Goal: Task Accomplishment & Management: Use online tool/utility

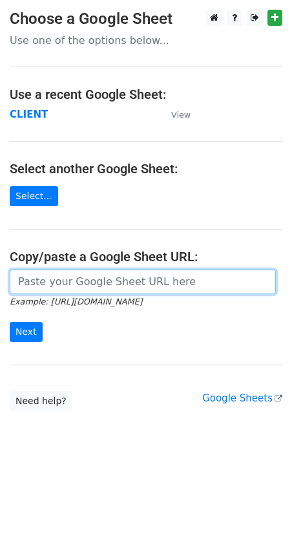
click at [89, 277] on input "url" at bounding box center [143, 281] width 266 height 25
paste input "https://docs.google.com/spreadsheets/d/1F82inknZI4Y3eM3TtPPg1zWN6jNIBAtKHFgYVmQ…"
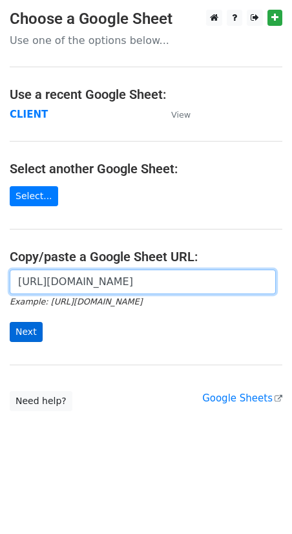
type input "https://docs.google.com/spreadsheets/d/1F82inknZI4Y3eM3TtPPg1zWN6jNIBAtKHFgYVmQ…"
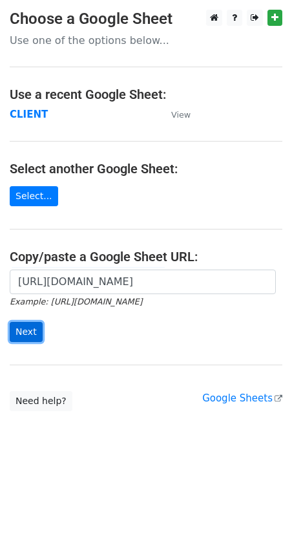
click at [25, 323] on input "Next" at bounding box center [26, 332] width 33 height 20
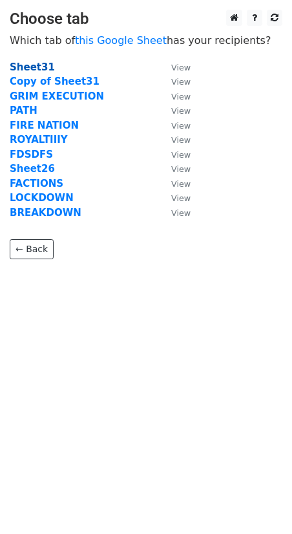
click at [37, 68] on strong "Sheet31" at bounding box center [32, 67] width 45 height 12
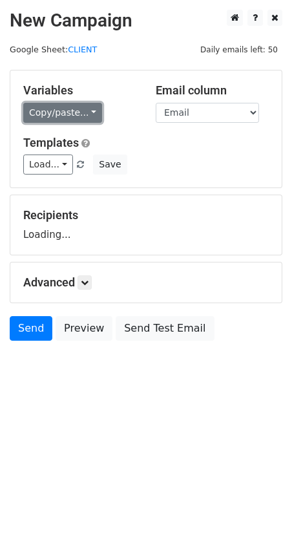
click at [70, 112] on link "Copy/paste..." at bounding box center [62, 113] width 79 height 20
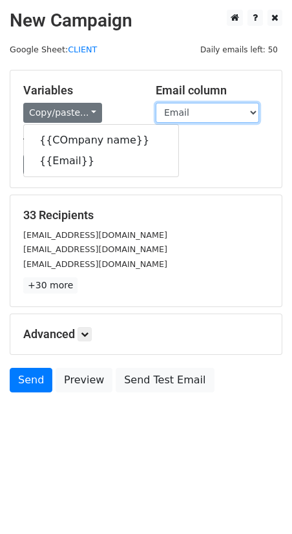
click at [183, 107] on select "COmpany name Email" at bounding box center [207, 113] width 103 height 20
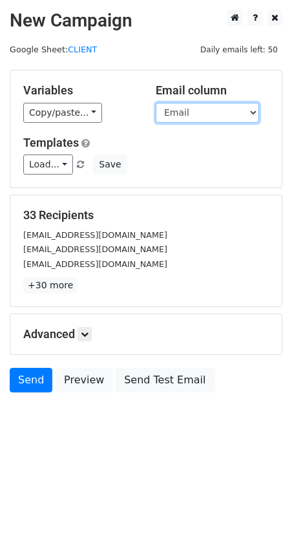
click at [156, 103] on select "COmpany name Email" at bounding box center [207, 113] width 103 height 20
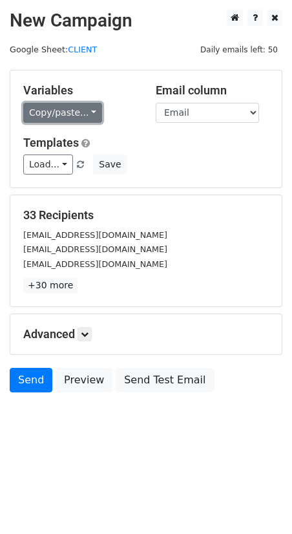
click at [67, 114] on link "Copy/paste..." at bounding box center [62, 113] width 79 height 20
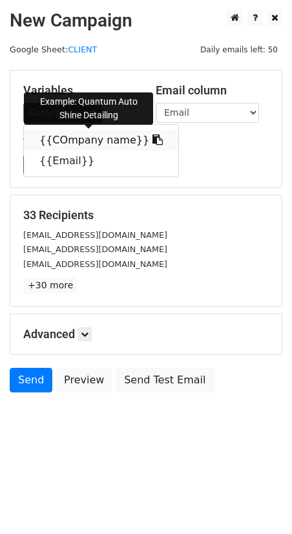
click at [152, 138] on icon at bounding box center [157, 139] width 10 height 10
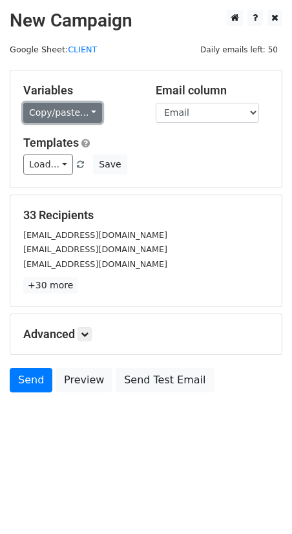
click at [58, 121] on link "Copy/paste..." at bounding box center [62, 113] width 79 height 20
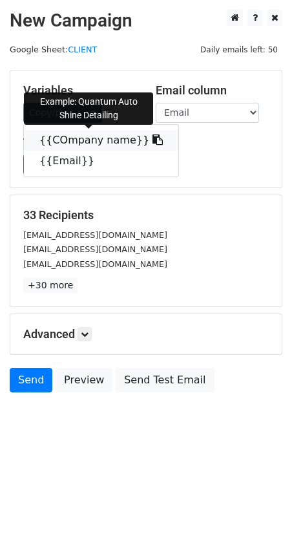
click at [63, 138] on link "{{COmpany name}}" at bounding box center [101, 140] width 154 height 21
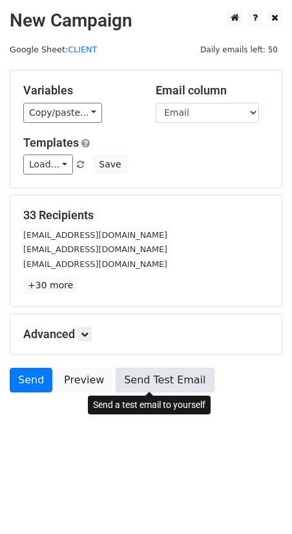
click at [147, 381] on link "Send Test Email" at bounding box center [165, 380] width 98 height 25
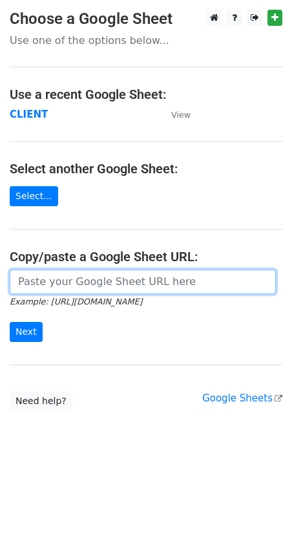
click at [63, 278] on input "url" at bounding box center [143, 281] width 266 height 25
paste input "https://docs.google.com/spreadsheets/d/1Q1tNLS4KvUtXnTEo_6RWeza5VeoHIKOmQ_Ntqsf…"
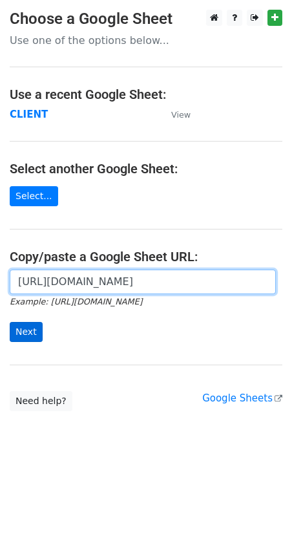
type input "https://docs.google.com/spreadsheets/d/1Q1tNLS4KvUtXnTEo_6RWeza5VeoHIKOmQ_Ntqsf…"
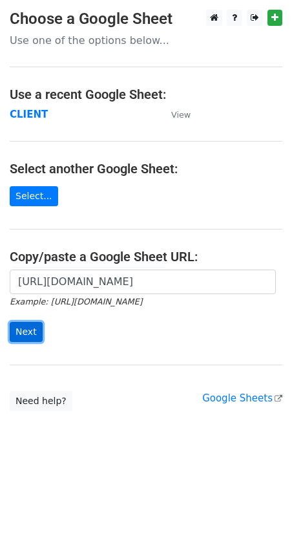
click at [15, 328] on input "Next" at bounding box center [26, 332] width 33 height 20
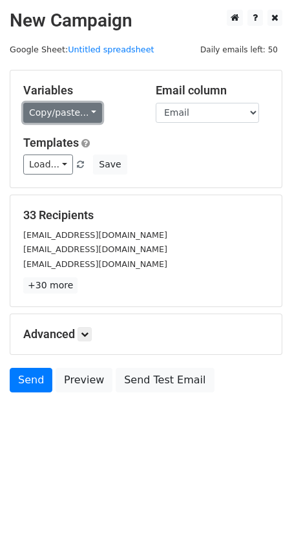
click at [79, 114] on link "Copy/paste..." at bounding box center [62, 113] width 79 height 20
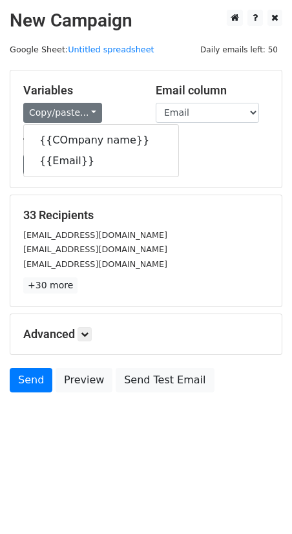
click at [202, 143] on h5 "Templates" at bounding box center [146, 143] width 246 height 14
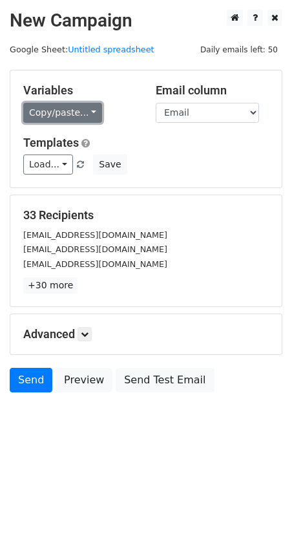
click at [68, 114] on link "Copy/paste..." at bounding box center [62, 113] width 79 height 20
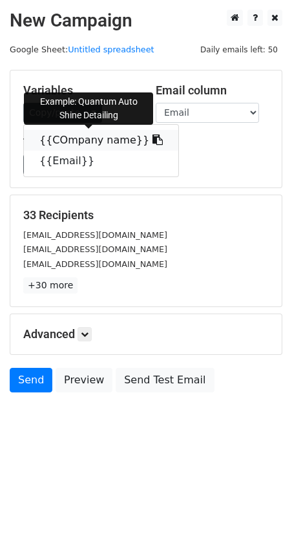
click at [64, 137] on link "{{COmpany name}}" at bounding box center [101, 140] width 154 height 21
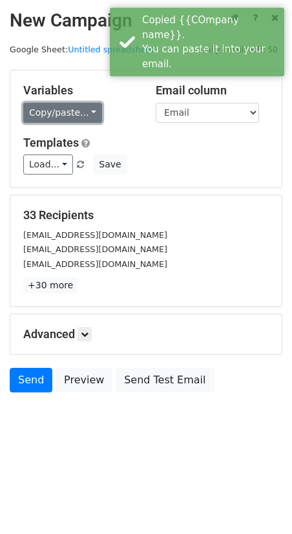
click at [48, 121] on link "Copy/paste..." at bounding box center [62, 113] width 79 height 20
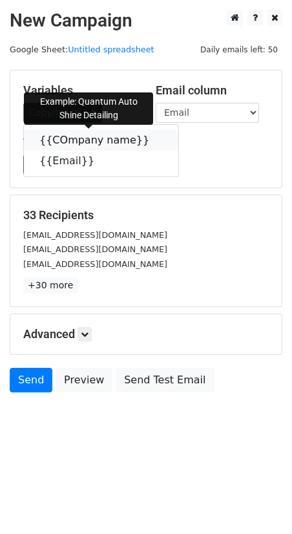
click at [39, 145] on link "{{COmpany name}}" at bounding box center [101, 140] width 154 height 21
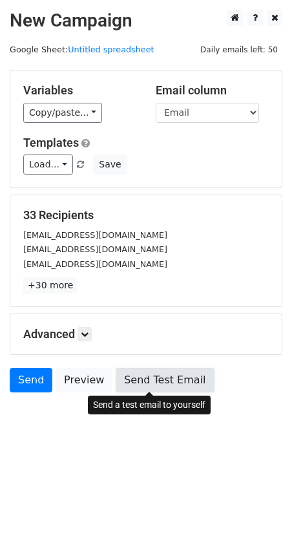
click at [125, 383] on link "Send Test Email" at bounding box center [165, 380] width 98 height 25
